Goal: Information Seeking & Learning: Learn about a topic

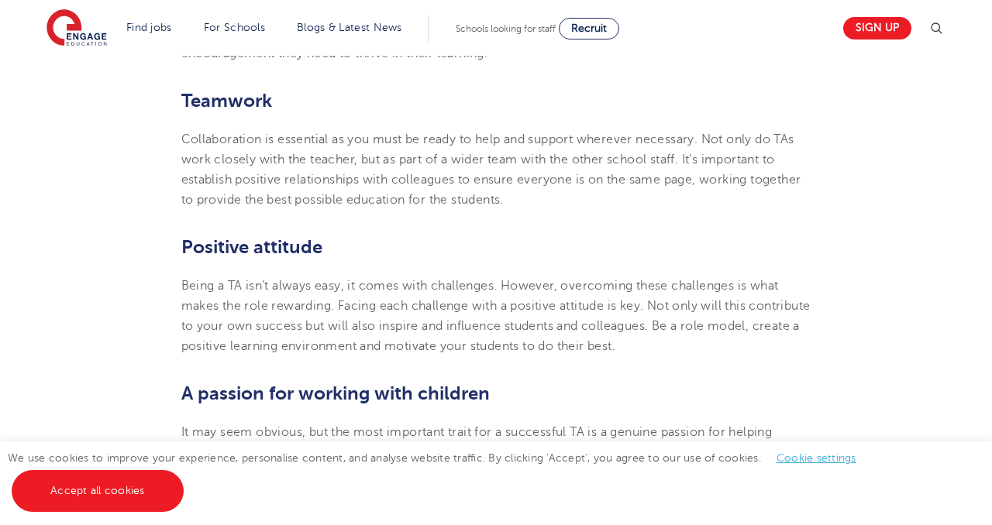
scroll to position [997, 0]
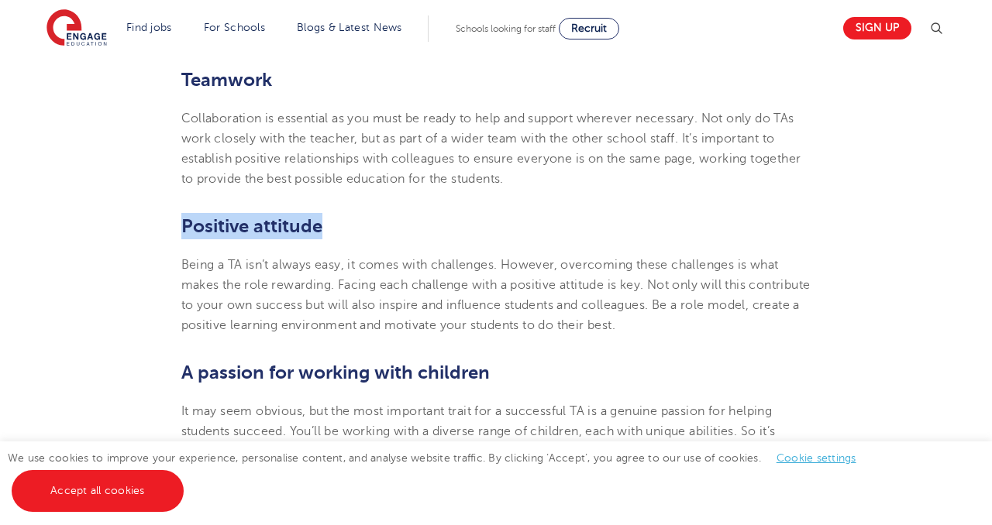
drag, startPoint x: 183, startPoint y: 244, endPoint x: 321, endPoint y: 249, distance: 138.0
click at [321, 237] on b "Positive attitude" at bounding box center [251, 226] width 141 height 22
copy b "Positive attitude"
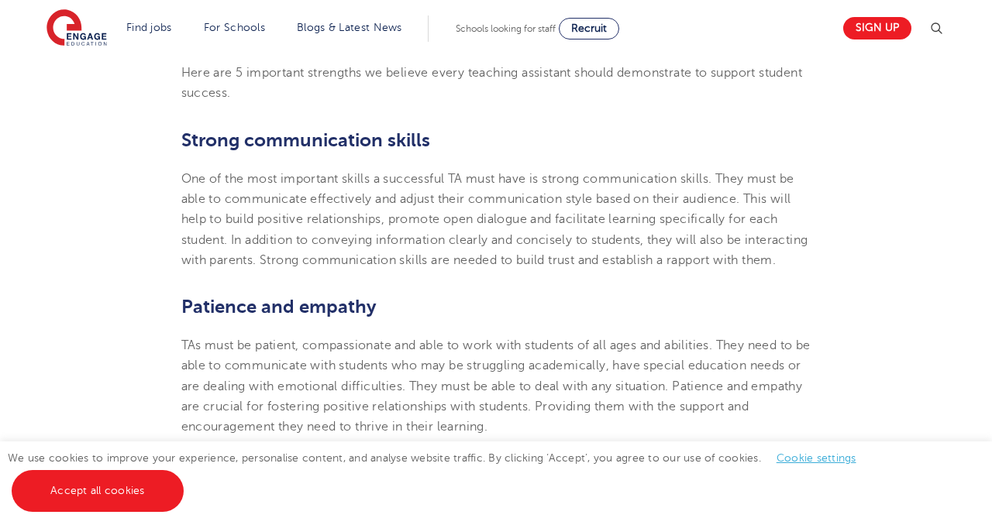
scroll to position [594, 0]
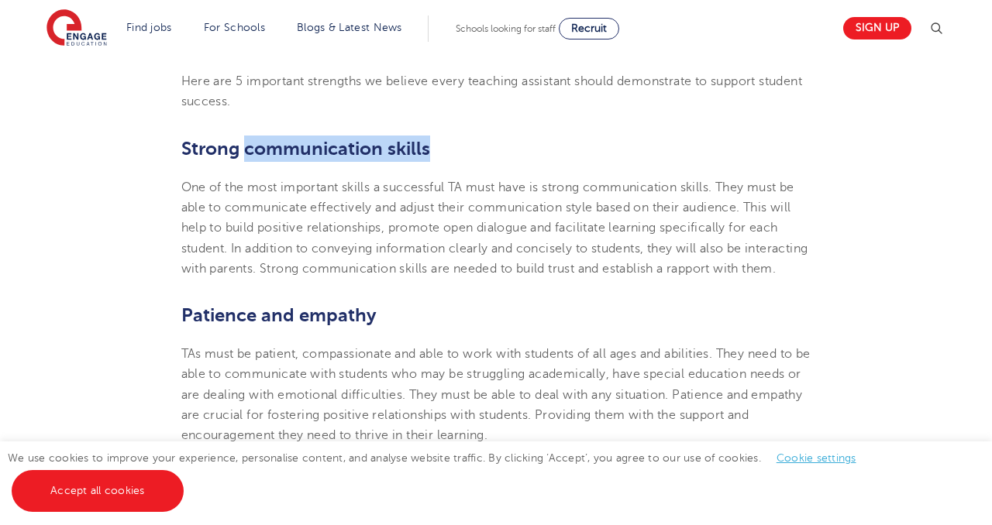
drag, startPoint x: 244, startPoint y: 153, endPoint x: 442, endPoint y: 146, distance: 197.7
click at [442, 146] on h2 "Strong communication skills" at bounding box center [496, 149] width 630 height 26
copy b "communication skills"
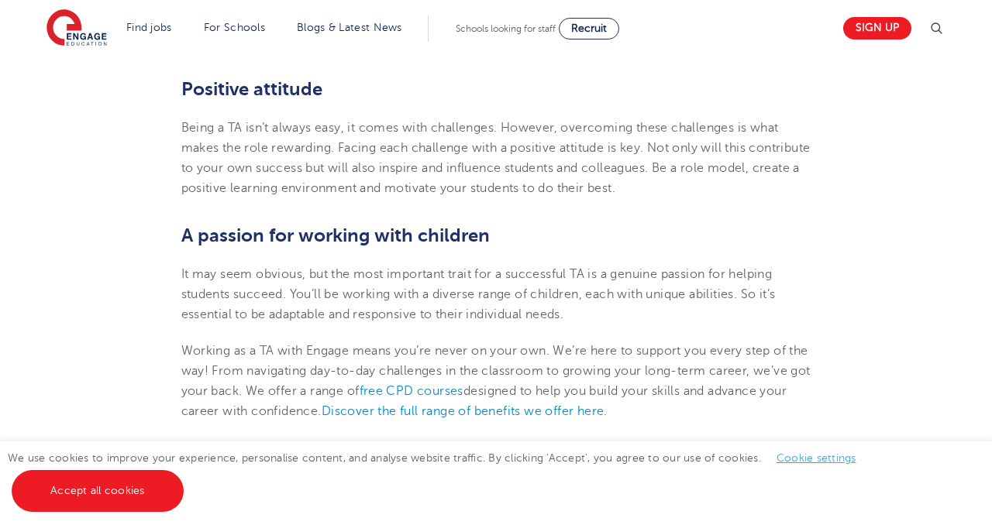
scroll to position [1144, 0]
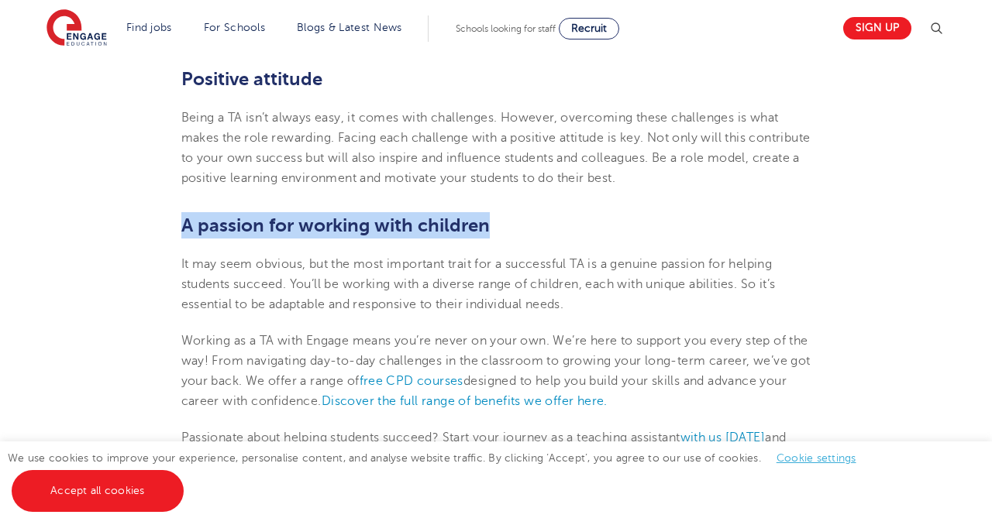
drag, startPoint x: 184, startPoint y: 249, endPoint x: 507, endPoint y: 256, distance: 323.2
click at [507, 239] on h2 "A passion for working with children" at bounding box center [496, 225] width 630 height 26
copy b "A passion for working with children"
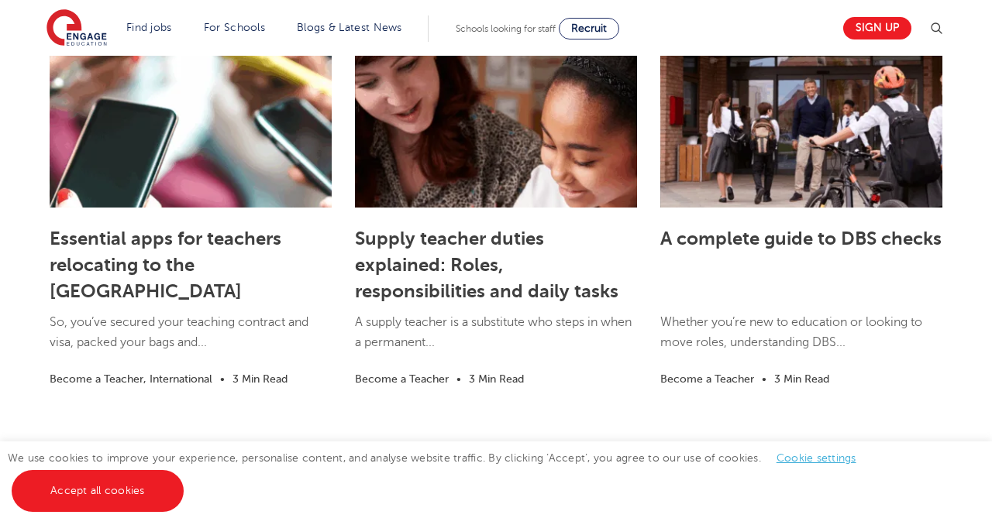
scroll to position [2060, 0]
